Goal: Task Accomplishment & Management: Complete application form

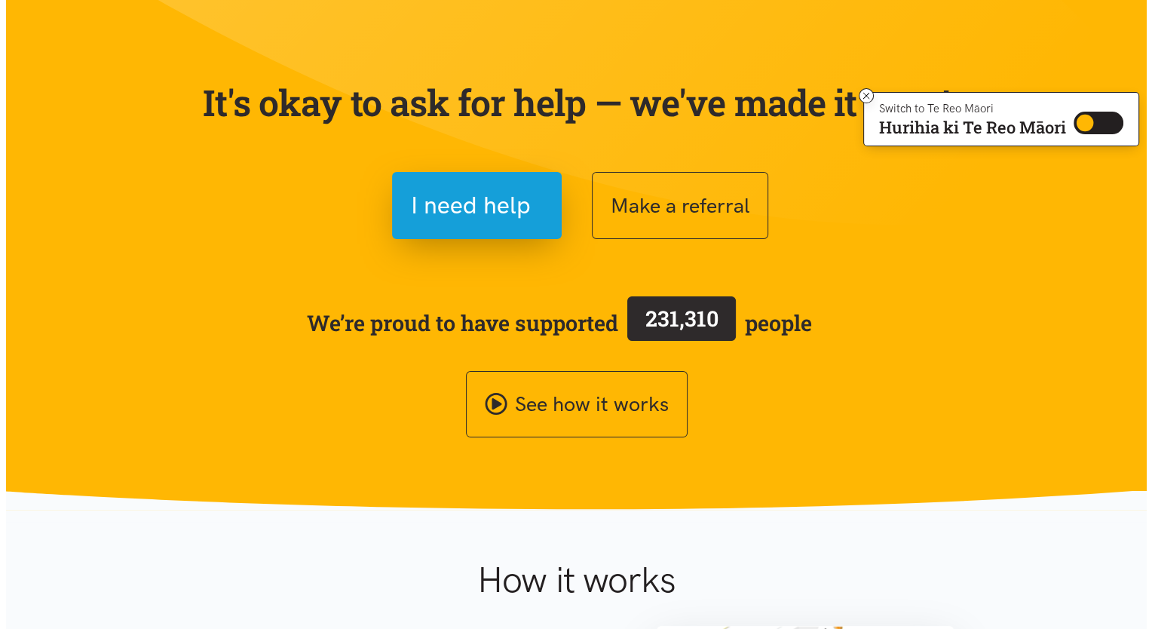
scroll to position [72, 0]
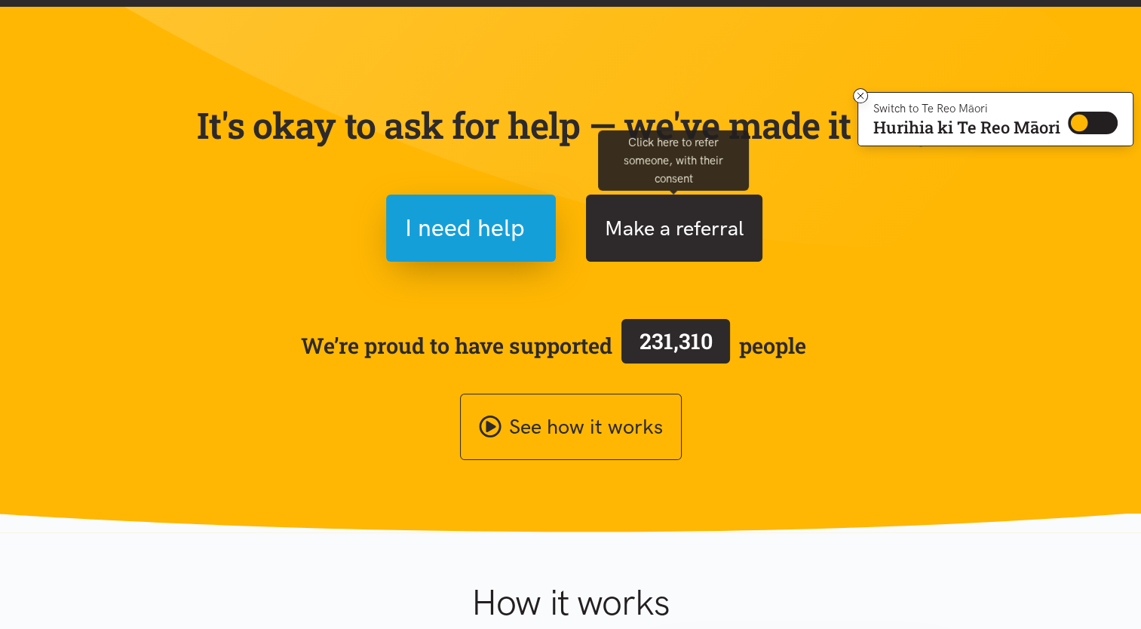
click at [691, 226] on button "Make a referral" at bounding box center [674, 228] width 176 height 67
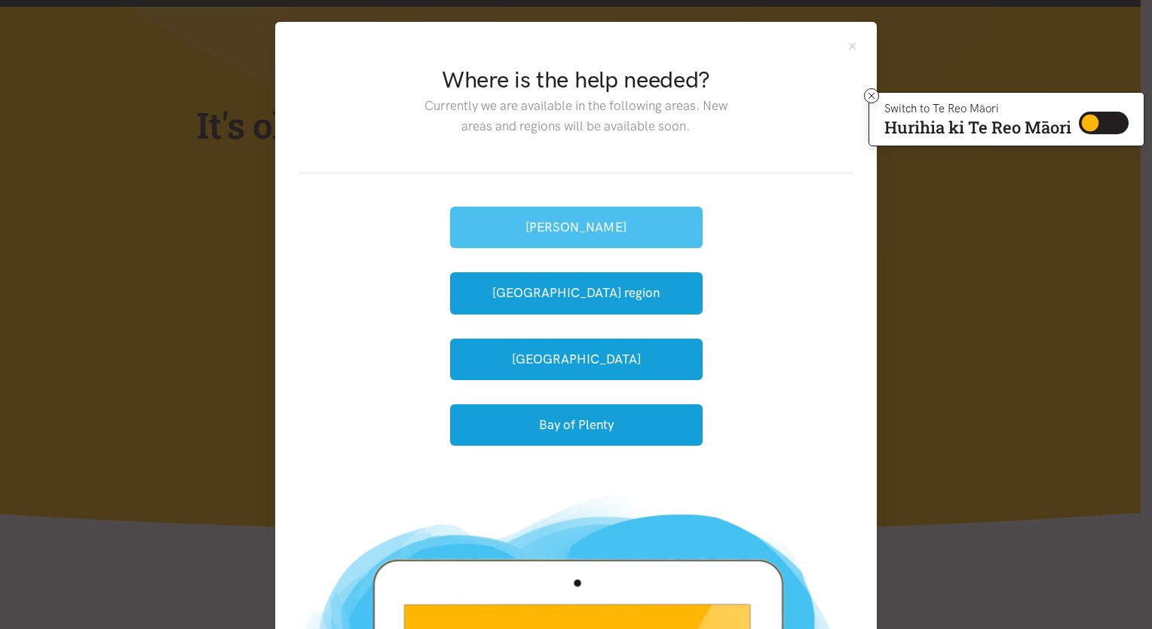
click at [591, 225] on button "[PERSON_NAME]" at bounding box center [576, 227] width 253 height 41
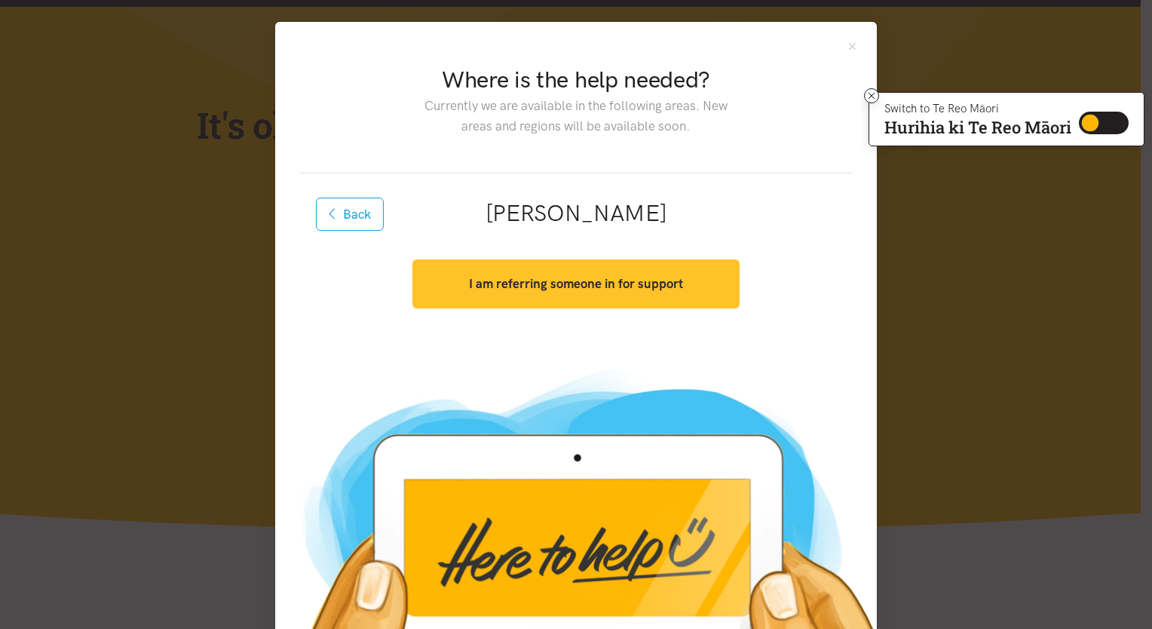
click at [551, 296] on button "I am referring someone in for support" at bounding box center [575, 283] width 326 height 49
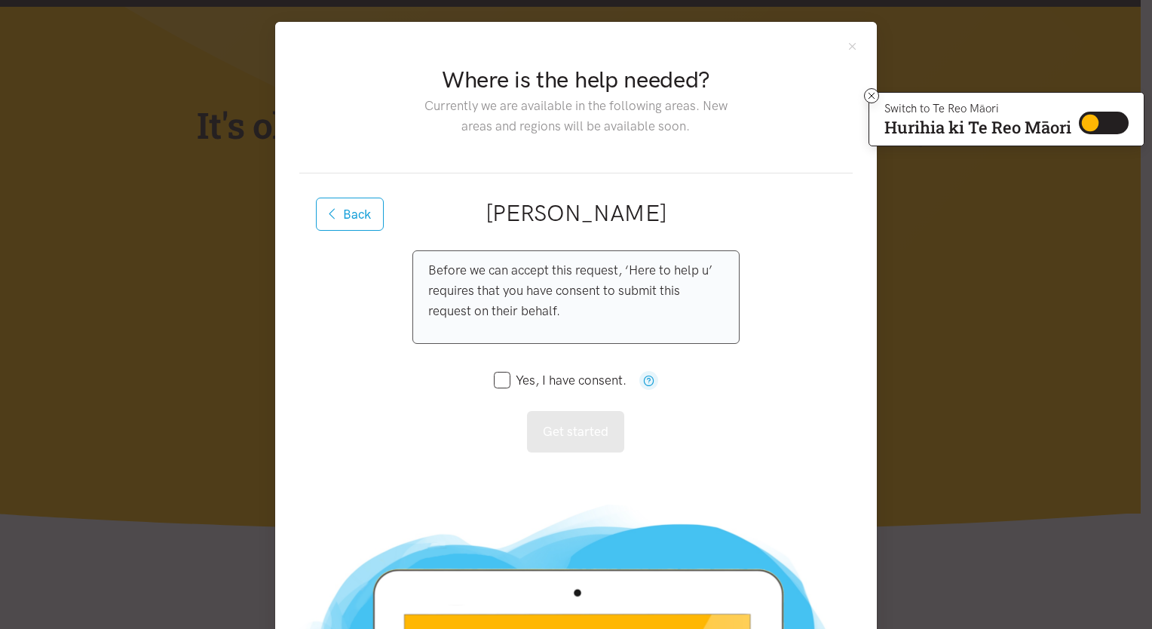
click at [494, 379] on input "Yes, I have consent." at bounding box center [560, 380] width 133 height 13
checkbox input "true"
click at [559, 432] on button "Get started" at bounding box center [575, 431] width 97 height 41
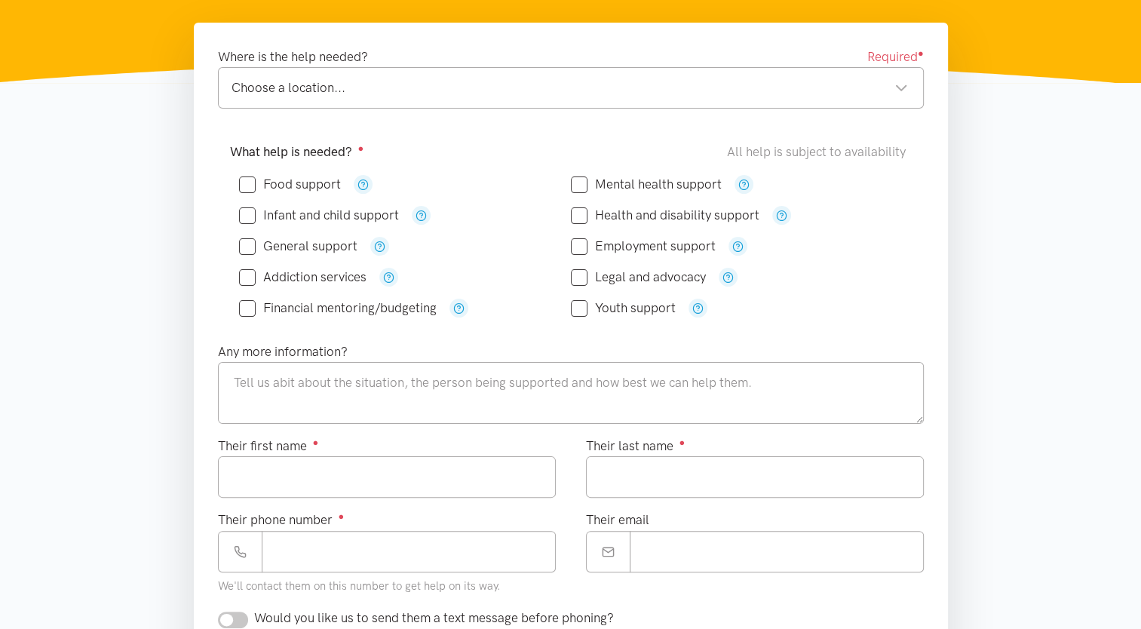
scroll to position [234, 0]
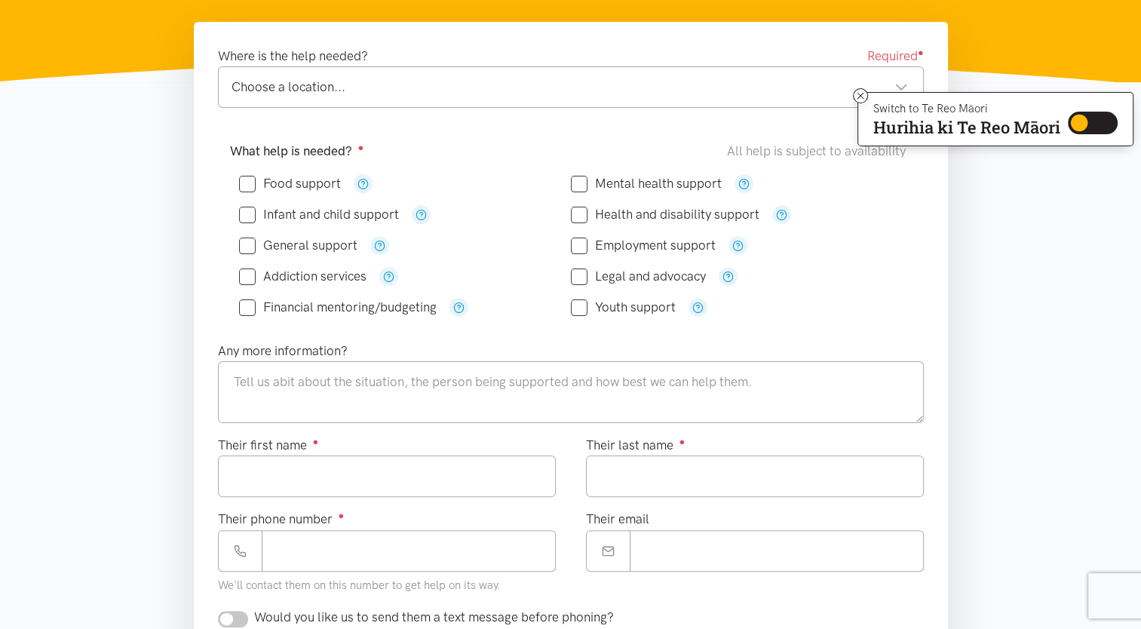
click at [576, 188] on input "Mental health support" at bounding box center [646, 183] width 151 height 13
checkbox input "true"
click at [435, 98] on div "Choose a location... Choose a location..." at bounding box center [571, 86] width 706 height 41
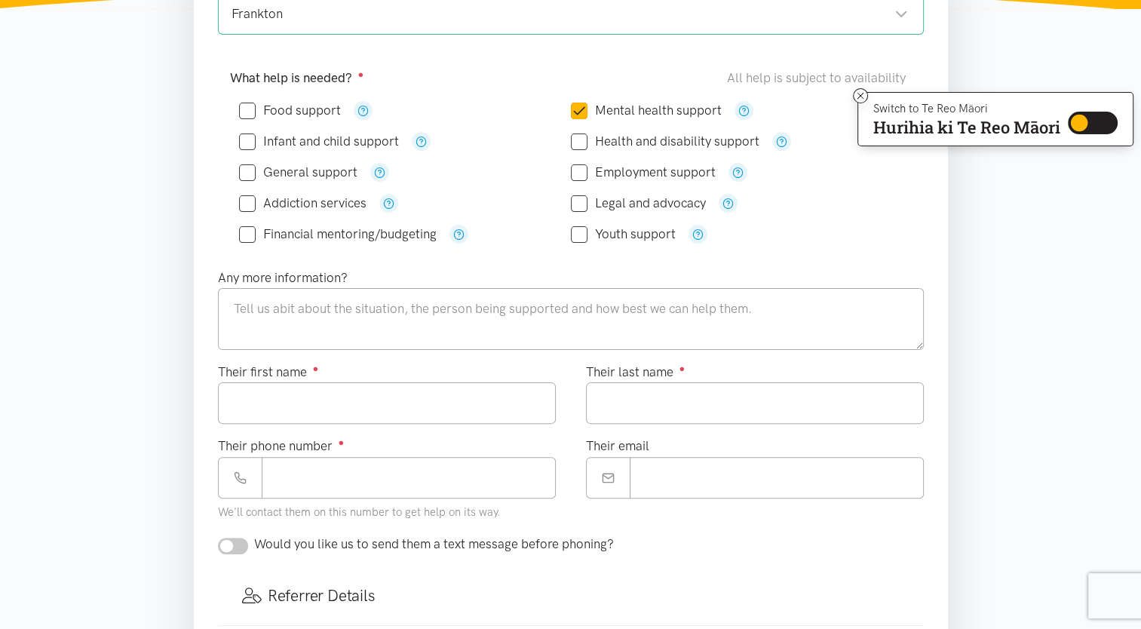
scroll to position [308, 0]
click at [863, 95] on icon at bounding box center [860, 95] width 11 height 11
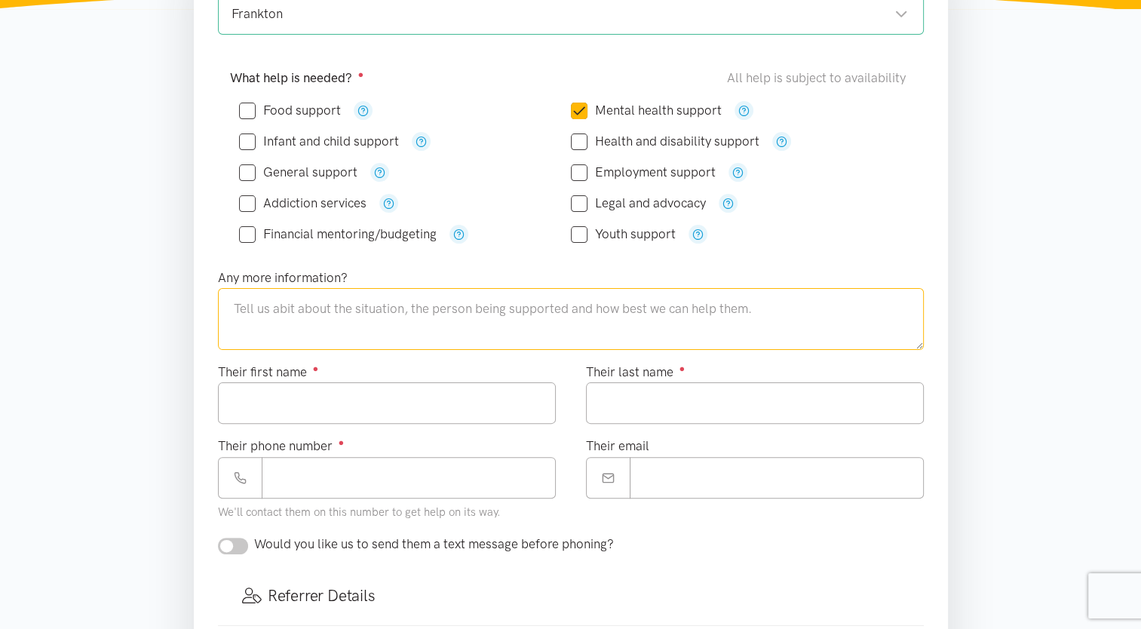
click at [464, 307] on textarea at bounding box center [571, 319] width 706 height 62
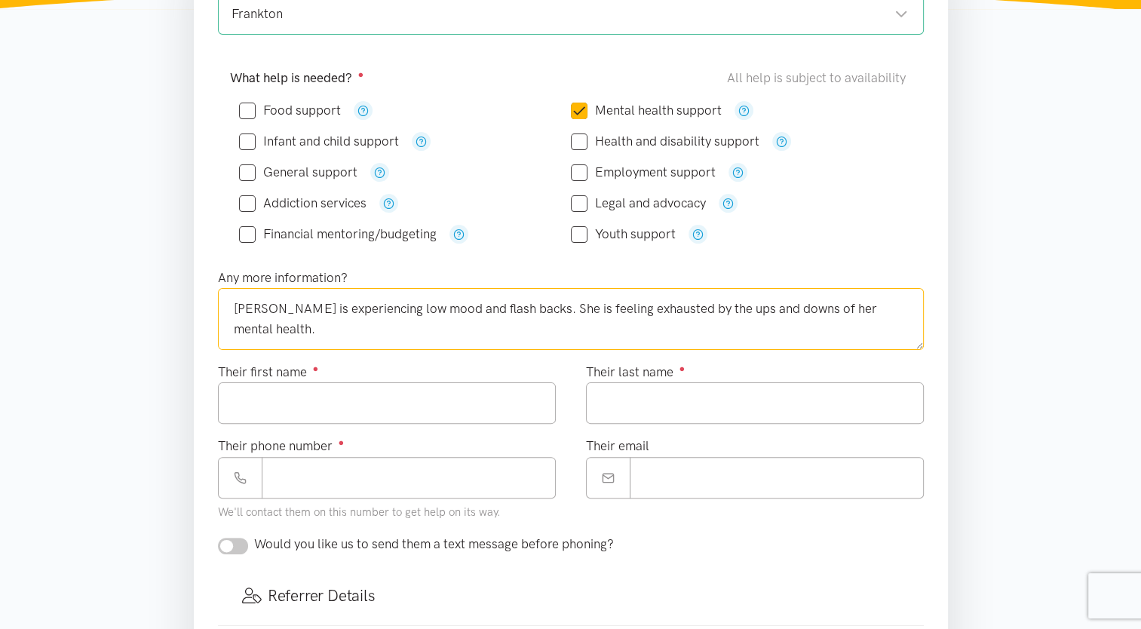
type textarea "[PERSON_NAME] is experiencing low mood and flash backs. She is feeling exhauste…"
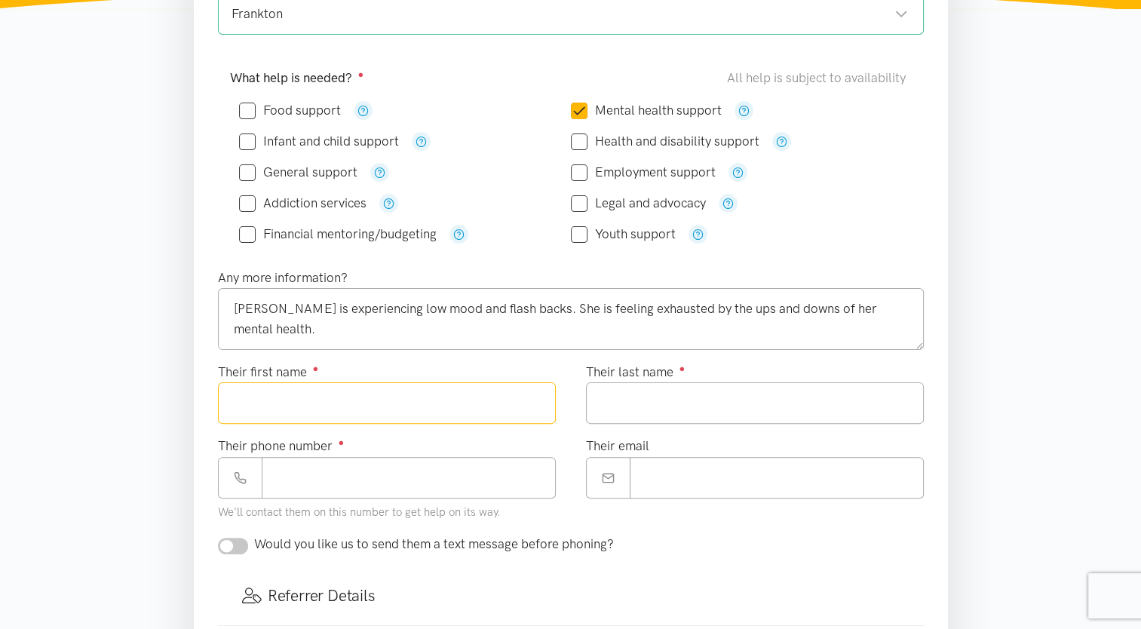
click at [389, 388] on input "Their first name ●" at bounding box center [387, 402] width 338 height 41
type input "*********"
click at [637, 403] on input "Their last name ●" at bounding box center [755, 402] width 338 height 41
type input "*******"
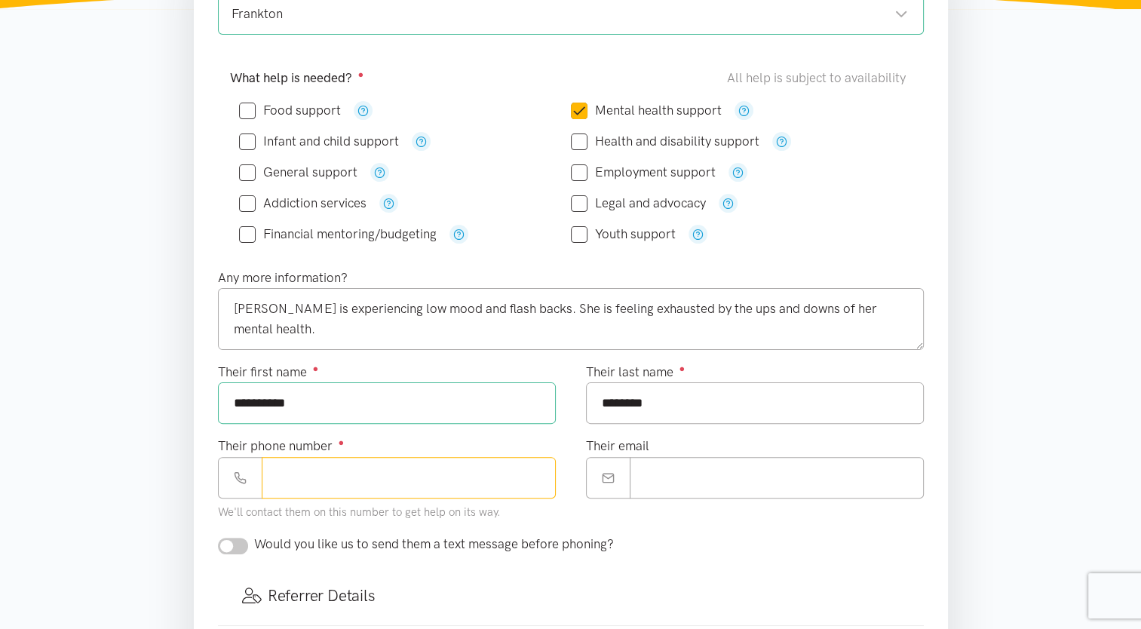
click at [360, 490] on input "Their phone number ●" at bounding box center [409, 477] width 294 height 41
type input "**********"
click at [751, 466] on input "Their email" at bounding box center [777, 477] width 294 height 41
type input "**********"
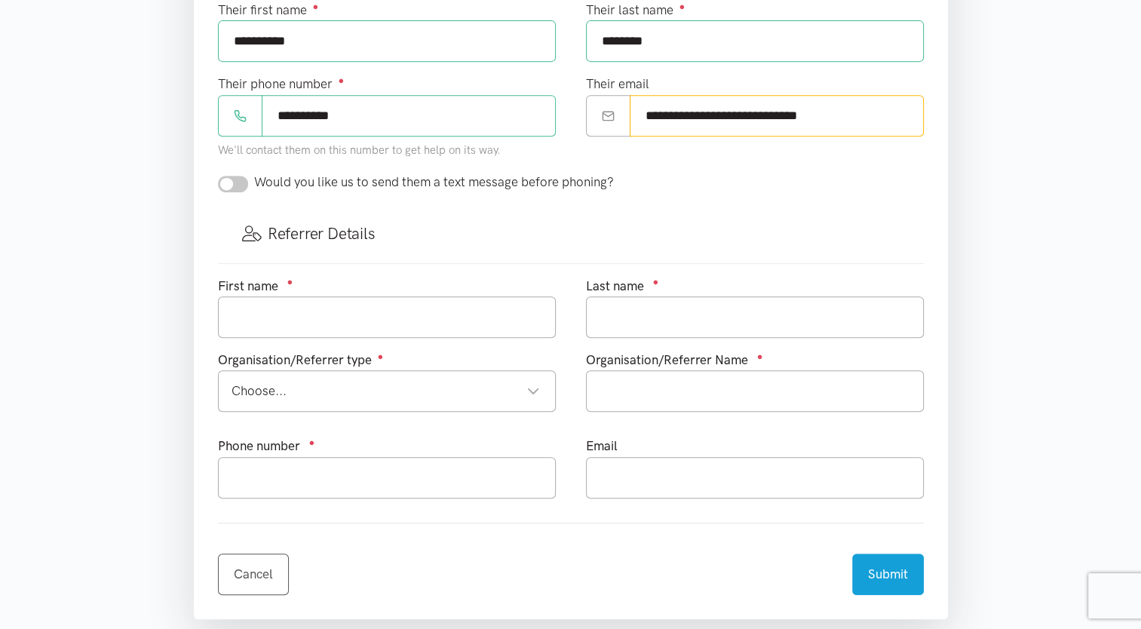
scroll to position [670, 0]
click at [338, 305] on input "text" at bounding box center [387, 316] width 338 height 41
type input "Ashden"
click at [654, 299] on input "text" at bounding box center [755, 316] width 338 height 41
click at [447, 372] on div "Choose... Choose..." at bounding box center [387, 390] width 338 height 41
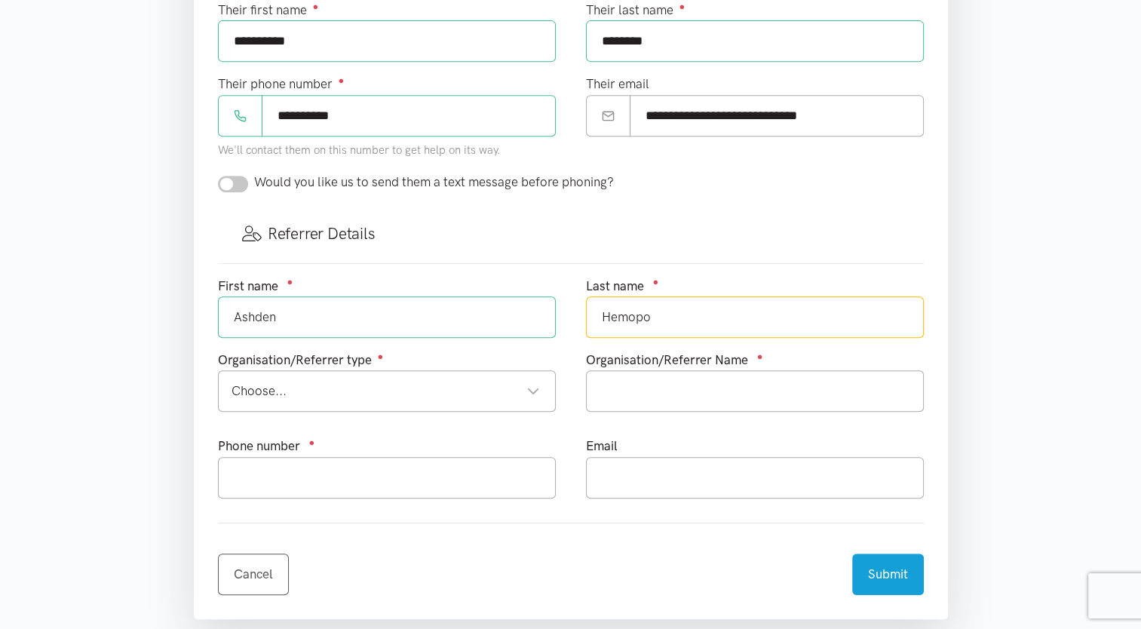
type input "Hemopo"
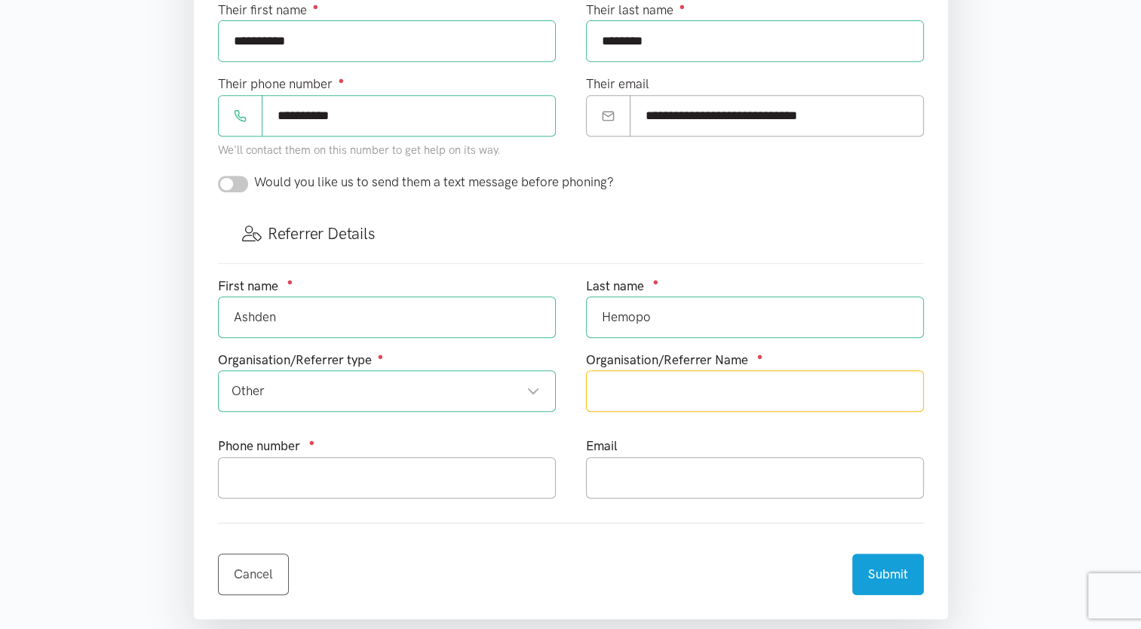
click at [659, 378] on input "text" at bounding box center [755, 390] width 338 height 41
type input "Mana Services"
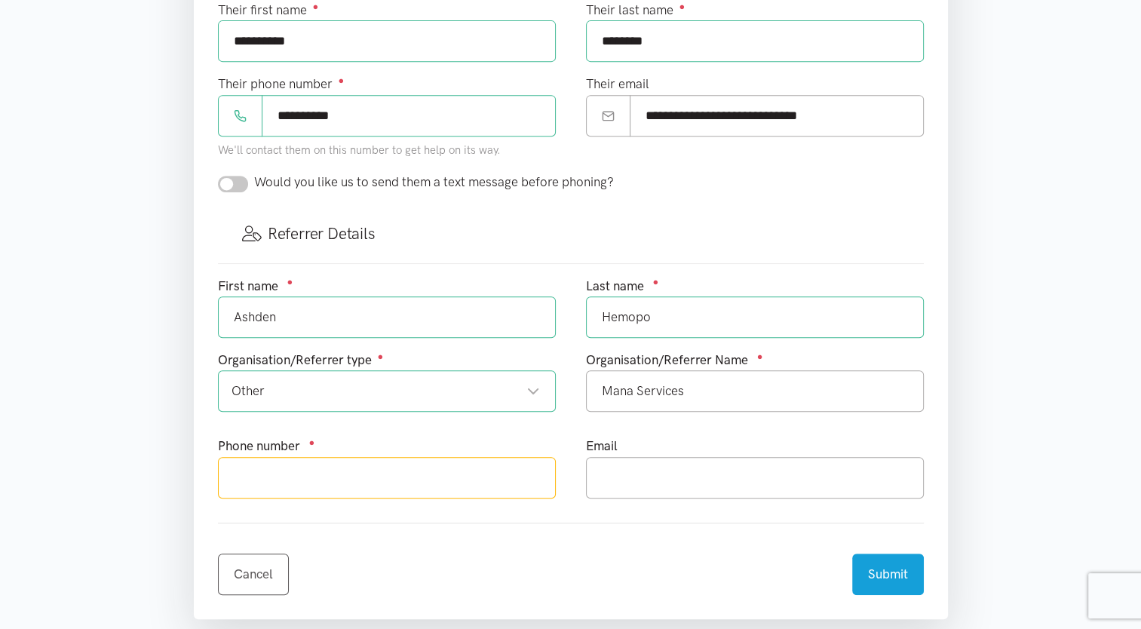
click at [433, 463] on input "text" at bounding box center [387, 477] width 338 height 41
type input "0272476982"
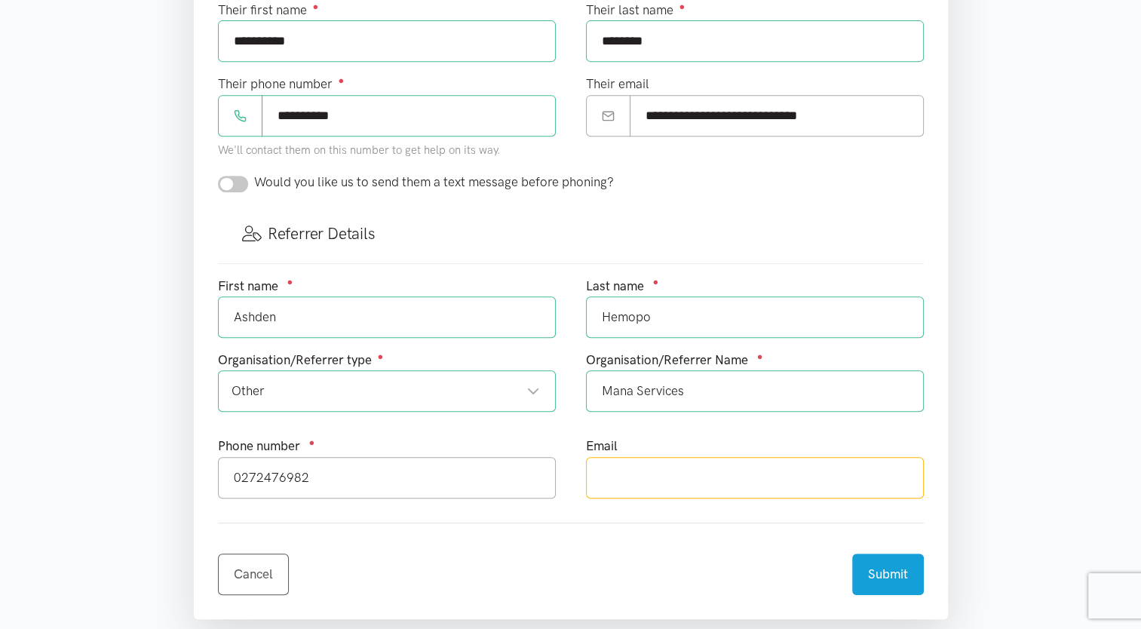
click at [642, 457] on input "text" at bounding box center [755, 477] width 338 height 41
type input "[EMAIL_ADDRESS][DOMAIN_NAME]"
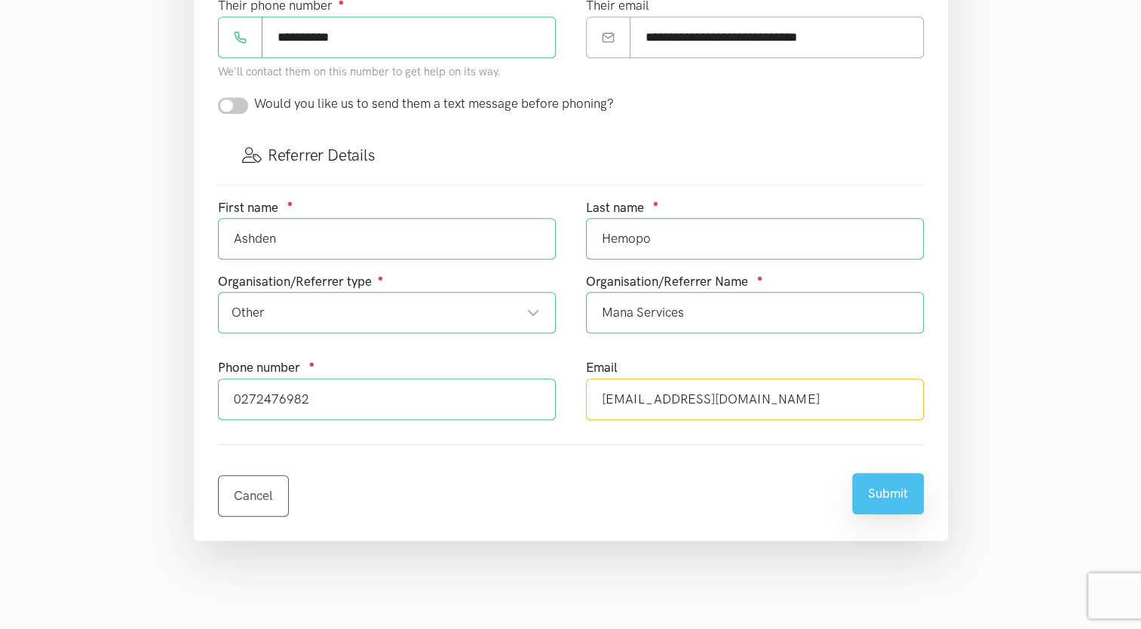
scroll to position [748, 0]
click at [874, 501] on button "Submit" at bounding box center [888, 493] width 72 height 41
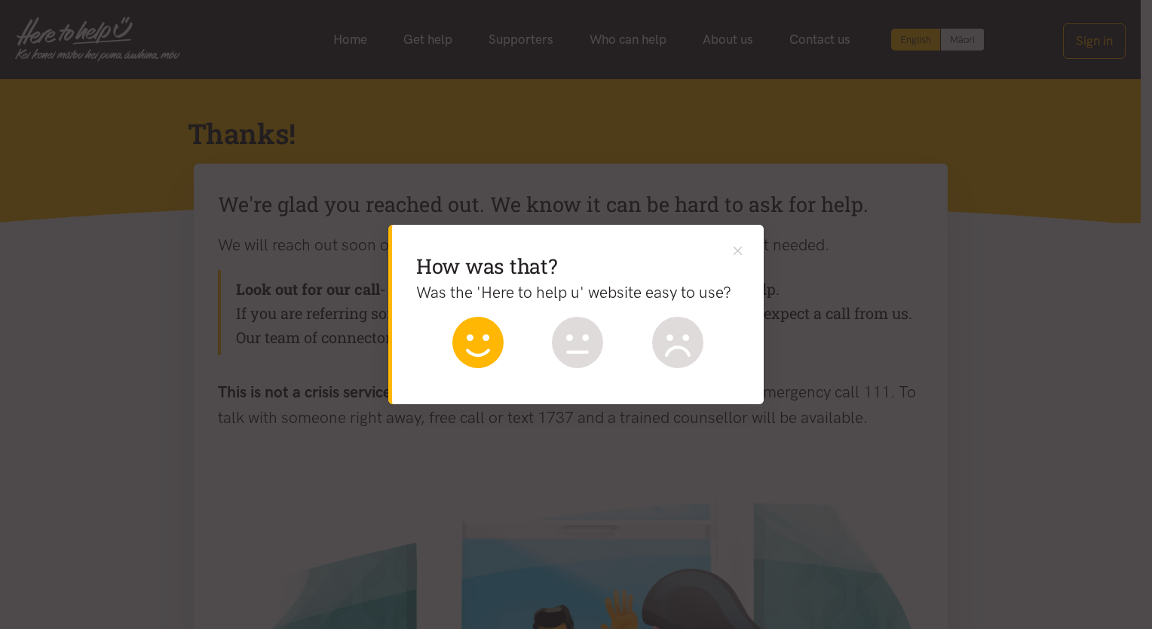
click at [492, 337] on icon at bounding box center [477, 342] width 51 height 51
